Goal: Navigation & Orientation: Find specific page/section

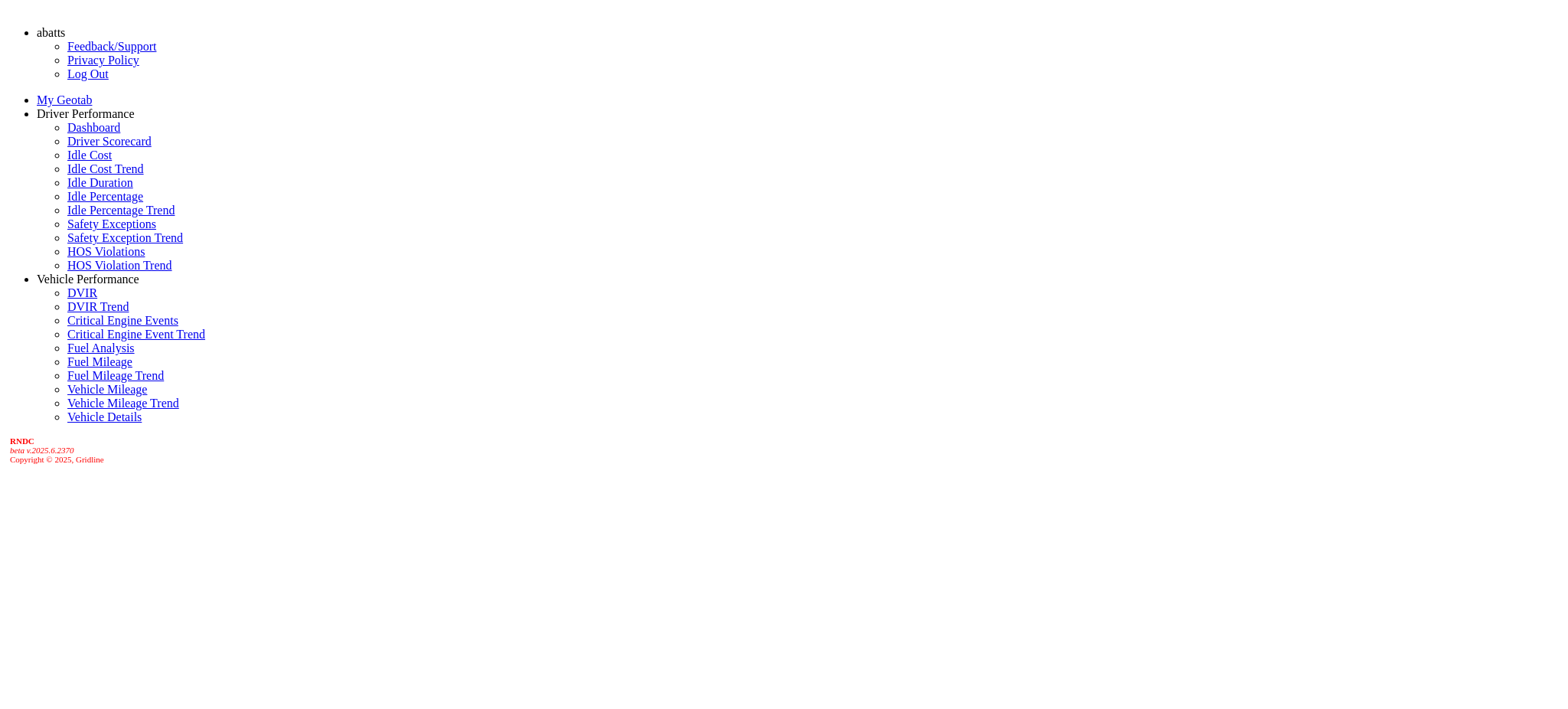
click at [92, 148] on link "Driver Scorecard" at bounding box center [110, 140] width 84 height 13
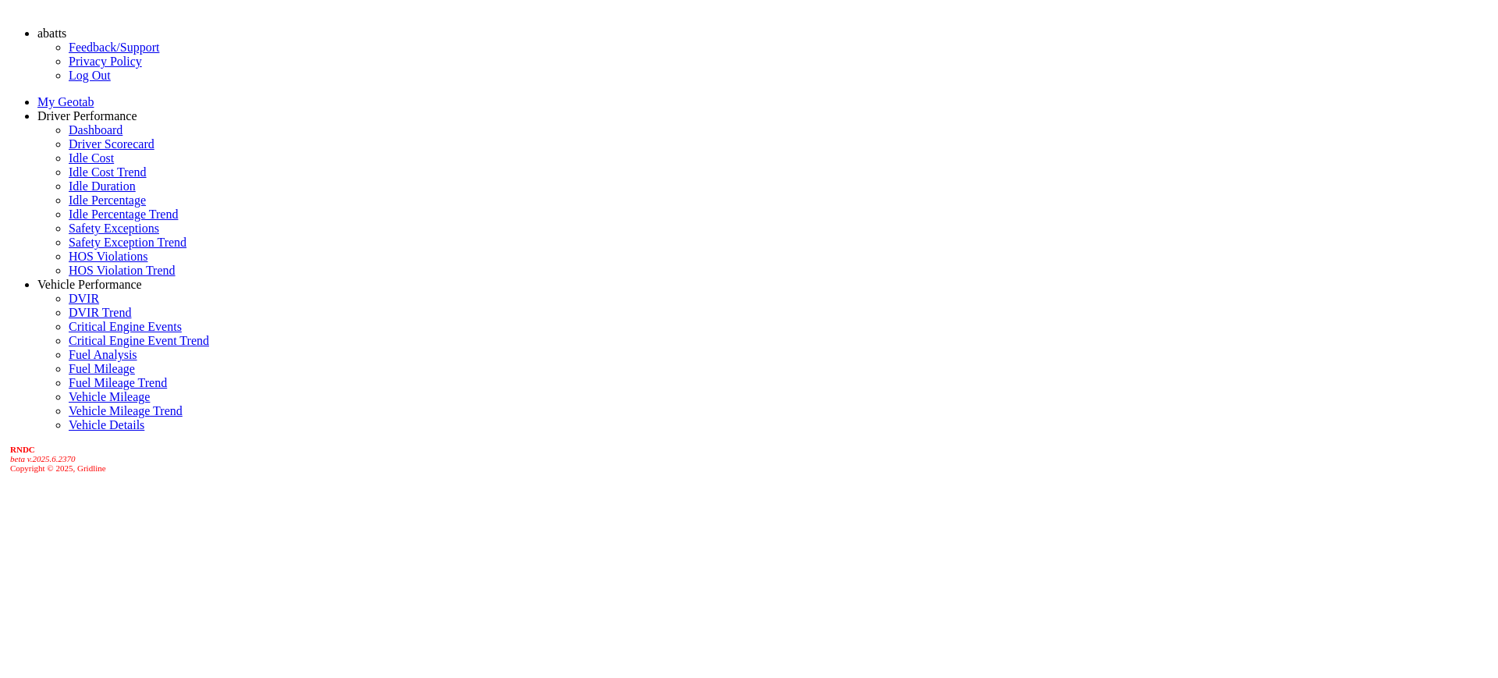
click at [119, 137] on link "Dashboard" at bounding box center [96, 129] width 54 height 13
click at [94, 151] on link "Driver Scorecard" at bounding box center [112, 143] width 86 height 13
click at [103, 137] on link "Dashboard" at bounding box center [96, 129] width 54 height 13
click at [102, 151] on link "Driver Scorecard" at bounding box center [112, 143] width 86 height 13
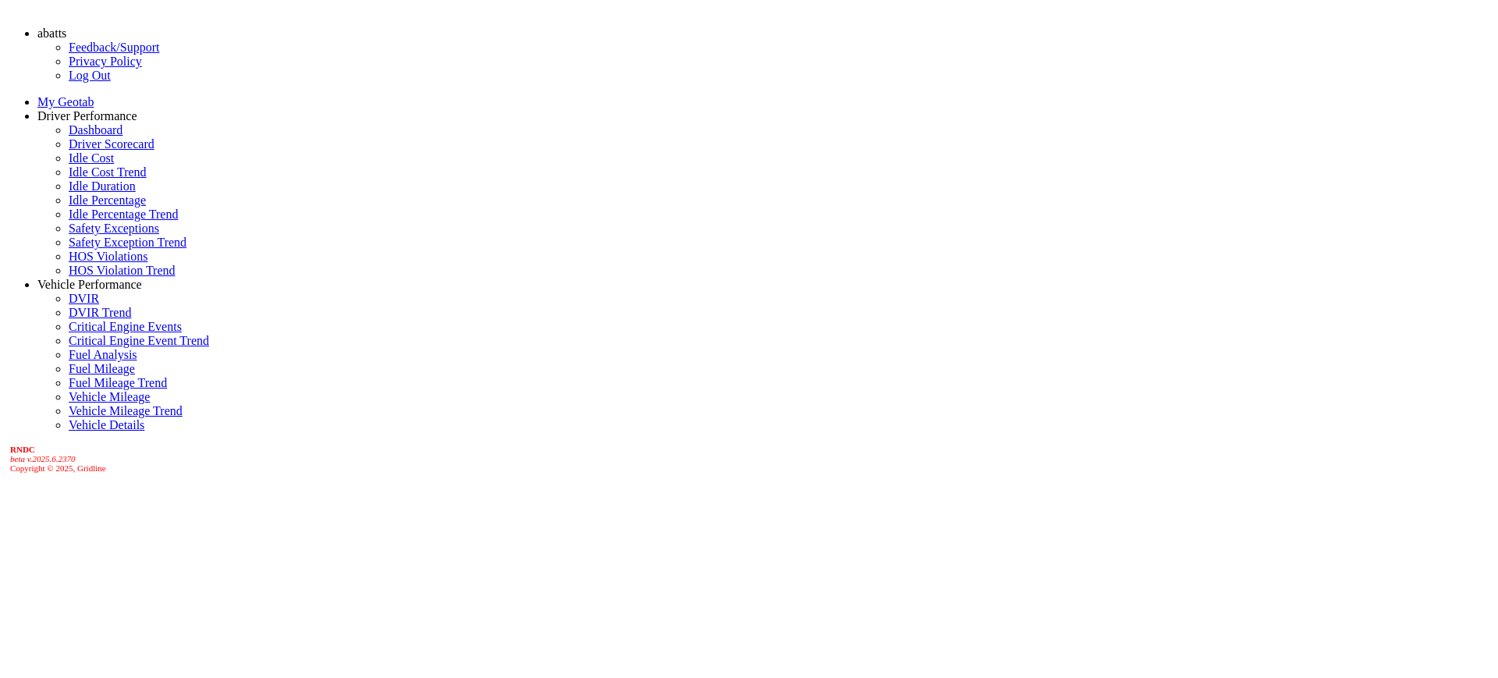
click at [66, 40] on link "abatts" at bounding box center [51, 33] width 29 height 13
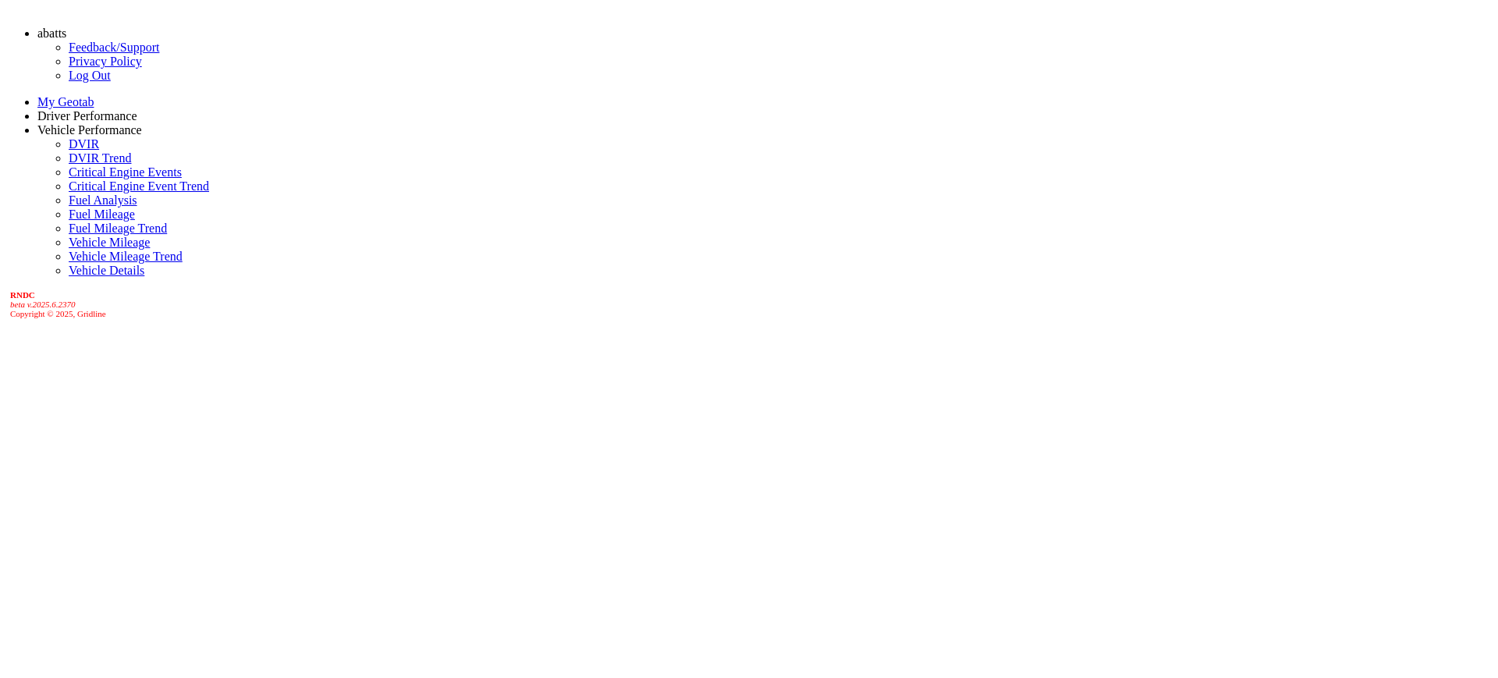
click at [69, 82] on link "Log Out" at bounding box center [90, 75] width 42 height 13
